Goal: Find contact information: Find contact information

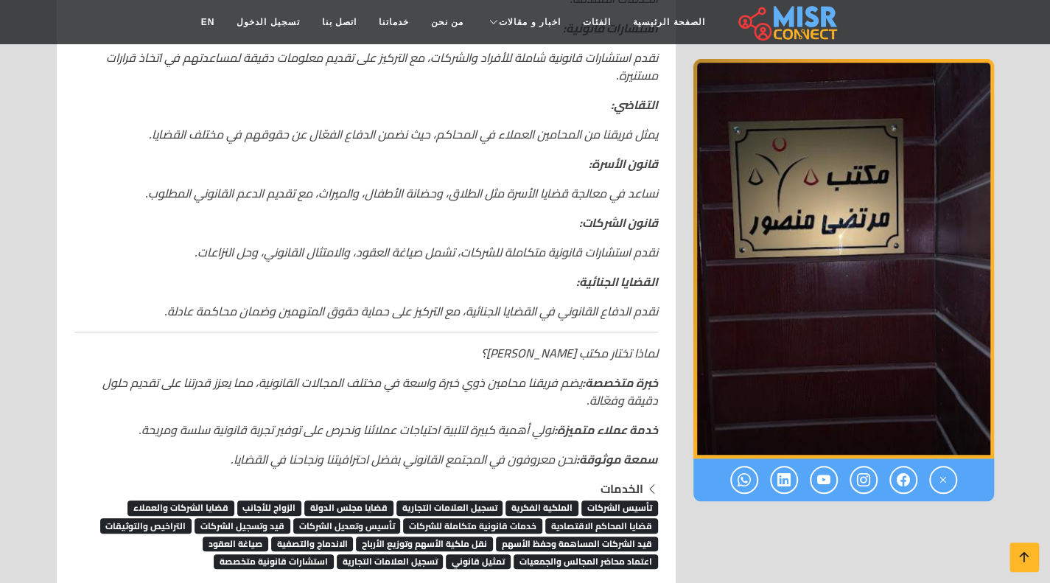
scroll to position [589, 0]
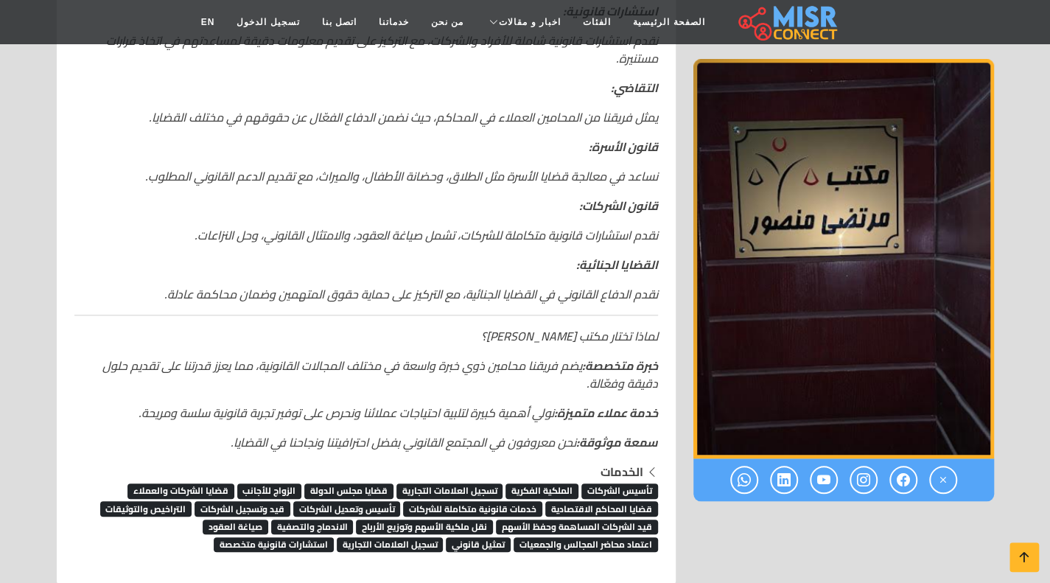
click at [659, 365] on div "مكتب [PERSON_NAME] نظرة عامة: مكتب [PERSON_NAME] هو مكتب قانوني [PERSON_NAME] خ…" at bounding box center [366, 167] width 601 height 591
drag, startPoint x: 480, startPoint y: 365, endPoint x: 256, endPoint y: 362, distance: 224.8
click at [256, 362] on em "خبرة متخصصة: يضم فريقنا محامين ذوي خبرة واسعة في مختلف المجالات القانونية، مما …" at bounding box center [380, 374] width 556 height 40
copy em "ذوي خبرة واسعة في مختلف المجالات القانونية"
click at [296, 391] on p "خبرة متخصصة: يضم فريقنا محامين ذوي خبرة واسعة في مختلف المجالات القانونية، مما …" at bounding box center [366, 374] width 584 height 35
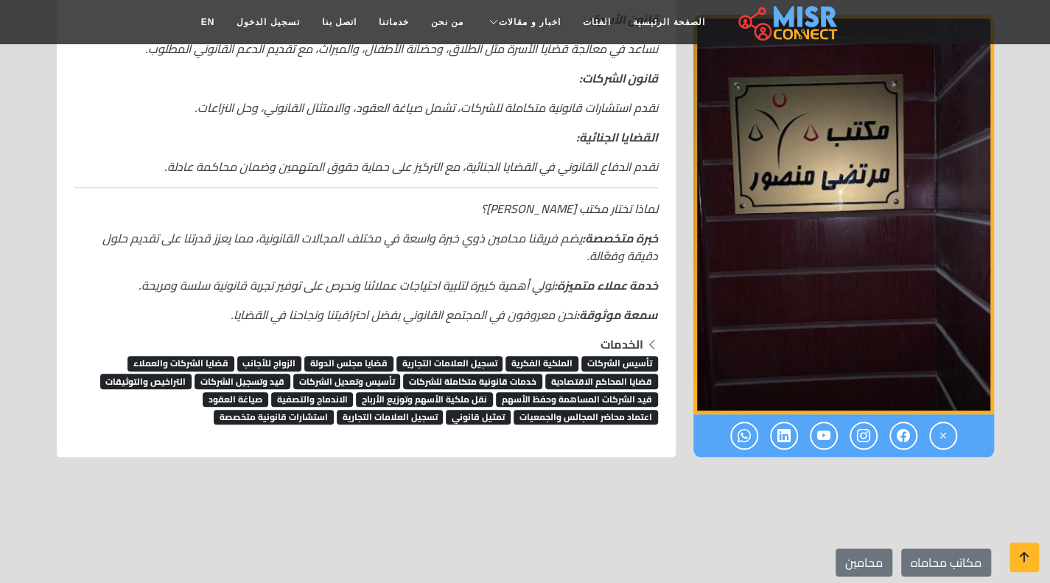
scroll to position [737, 0]
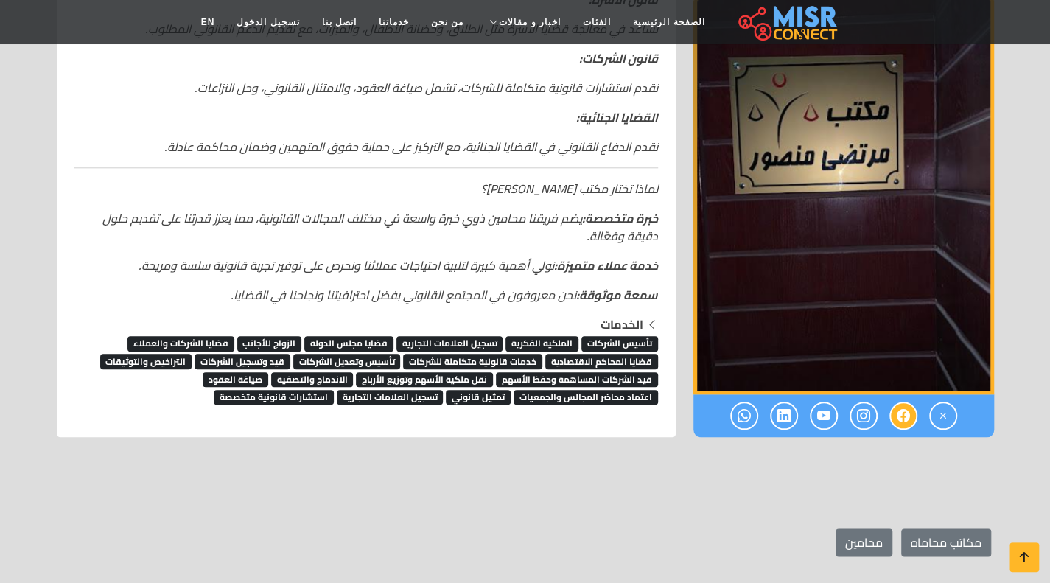
click at [905, 419] on icon at bounding box center [903, 415] width 13 height 24
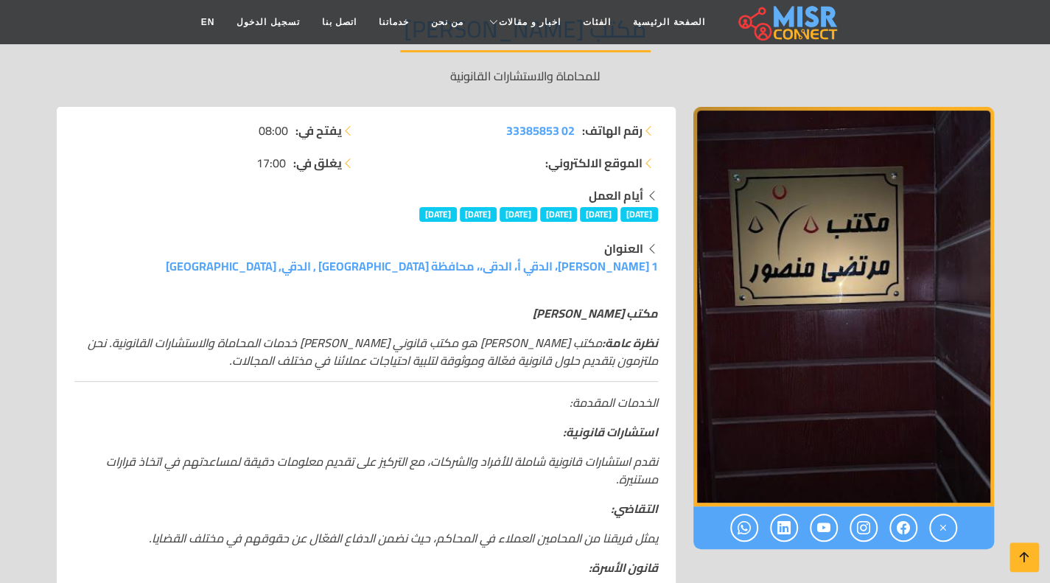
scroll to position [196, 0]
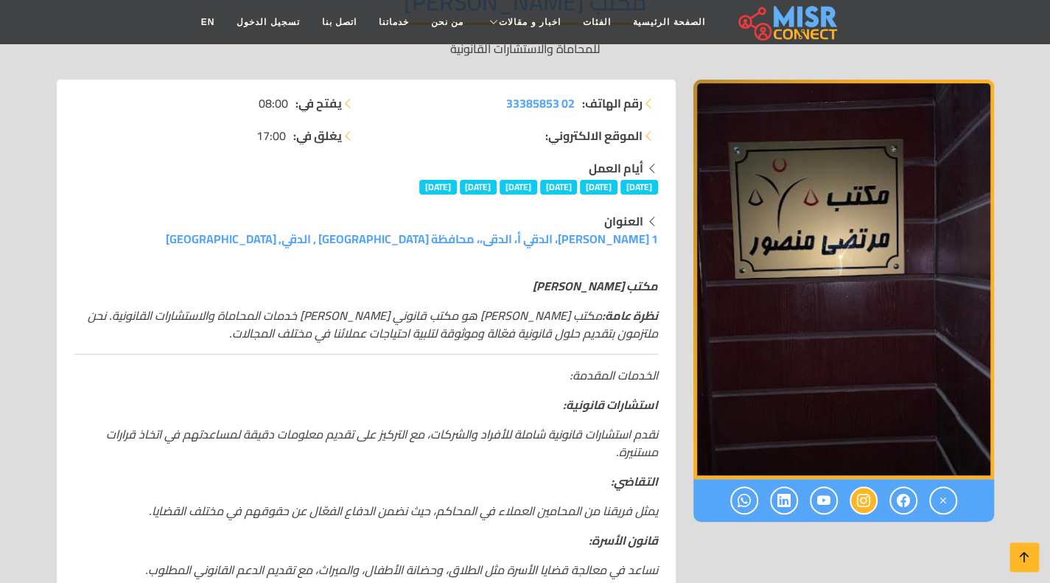
click at [870, 492] on link at bounding box center [864, 500] width 28 height 29
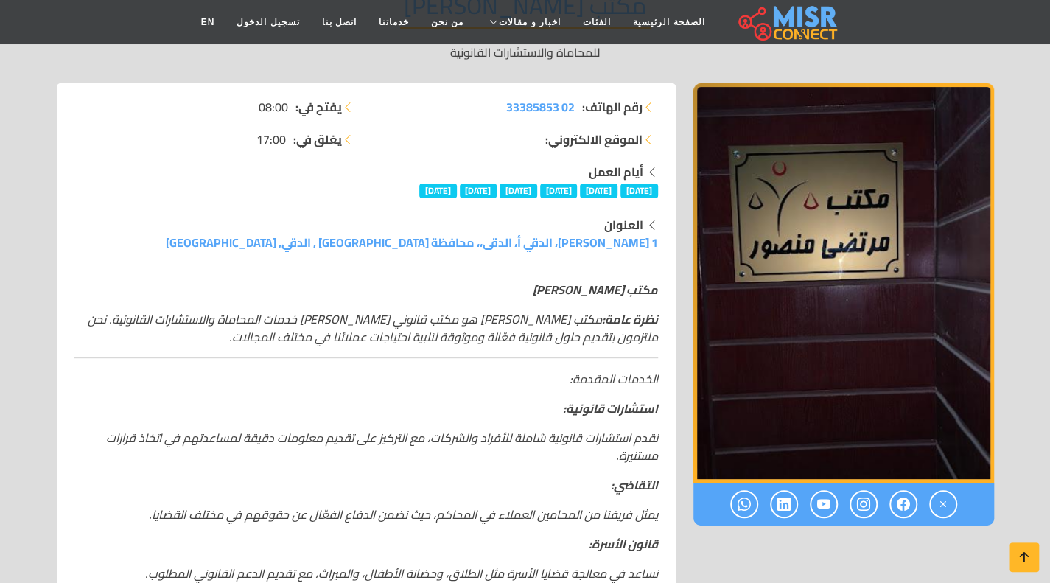
scroll to position [196, 0]
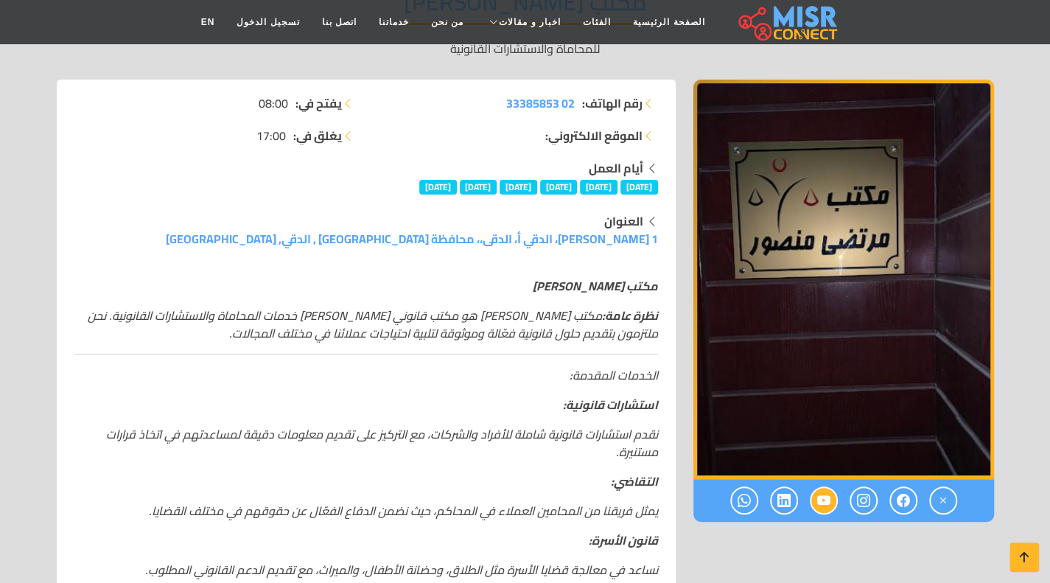
click at [824, 500] on icon at bounding box center [823, 500] width 13 height 24
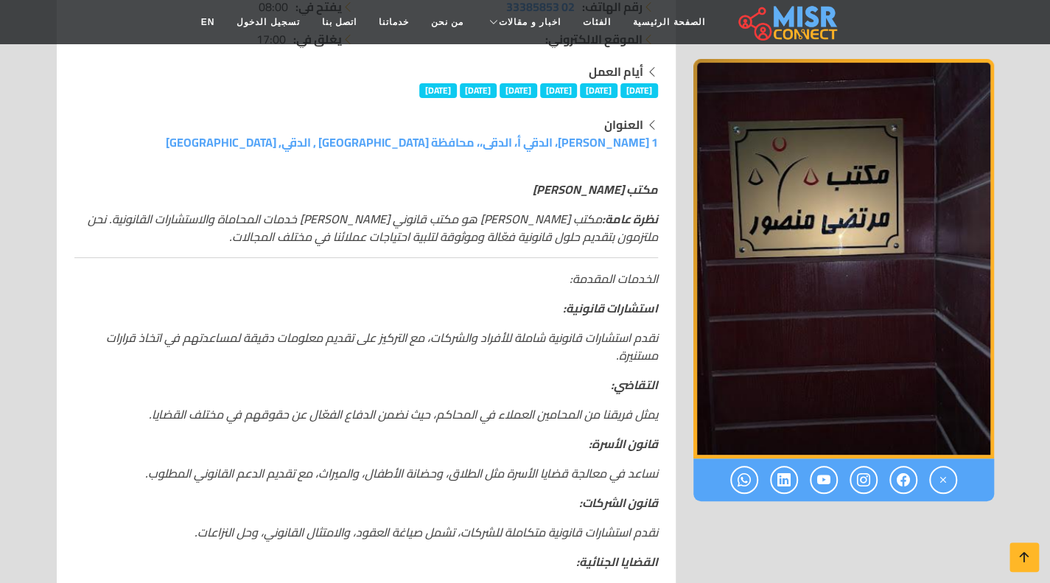
scroll to position [295, 0]
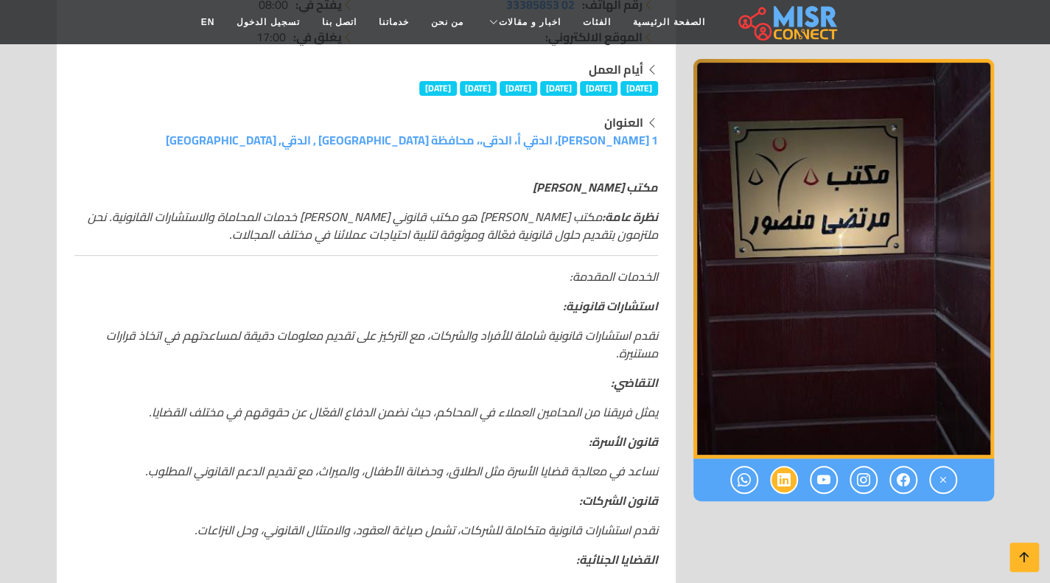
click at [782, 483] on icon at bounding box center [783, 479] width 13 height 24
